Goal: Information Seeking & Learning: Learn about a topic

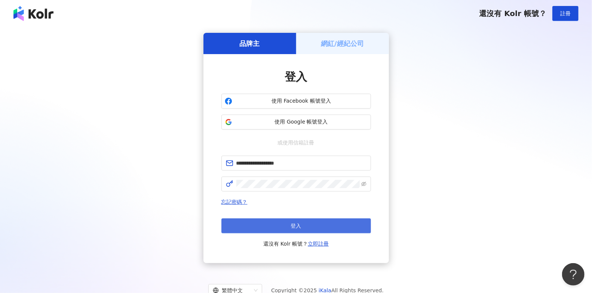
click at [277, 222] on button "登入" at bounding box center [296, 226] width 150 height 15
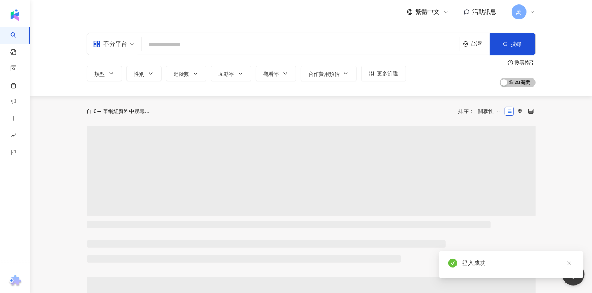
click at [202, 44] on input "search" at bounding box center [301, 45] width 312 height 14
type input "**********"
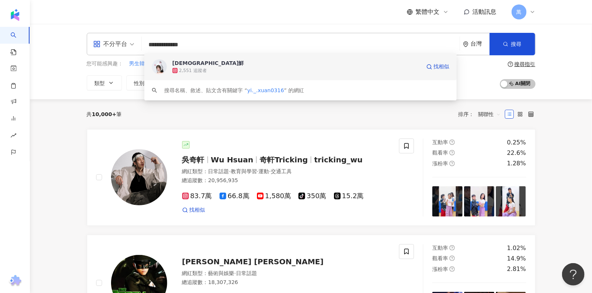
click at [219, 67] on div "2,551 追蹤者" at bounding box center [296, 70] width 248 height 7
